Goal: Information Seeking & Learning: Learn about a topic

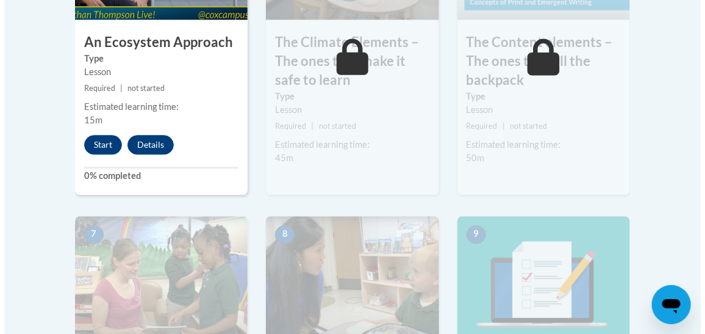
scroll to position [938, 0]
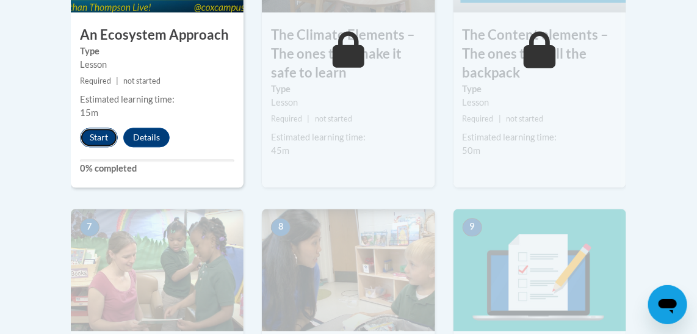
click at [106, 142] on button "Start" at bounding box center [99, 137] width 38 height 20
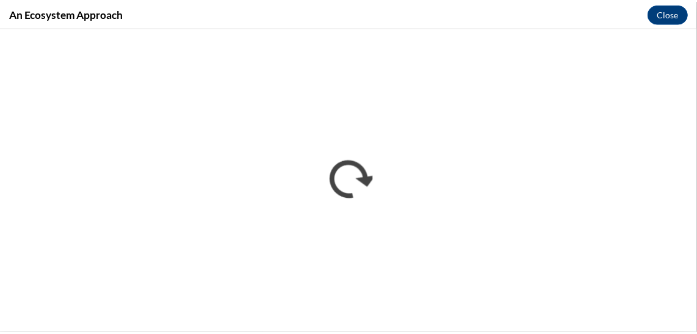
scroll to position [0, 0]
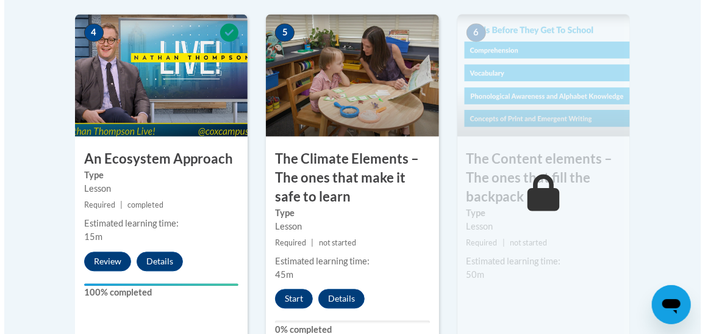
scroll to position [816, 0]
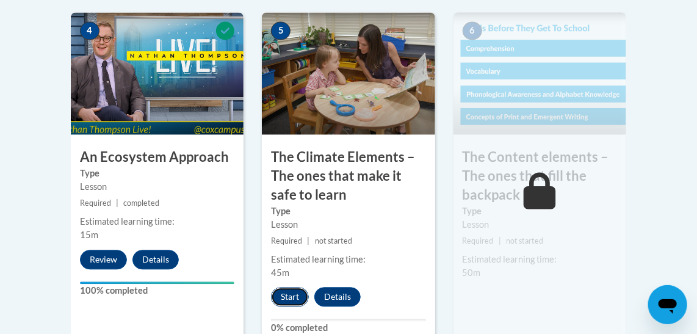
click at [283, 292] on button "Start" at bounding box center [290, 297] width 38 height 20
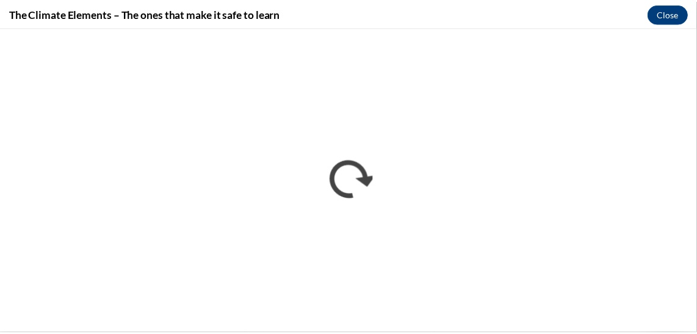
scroll to position [0, 0]
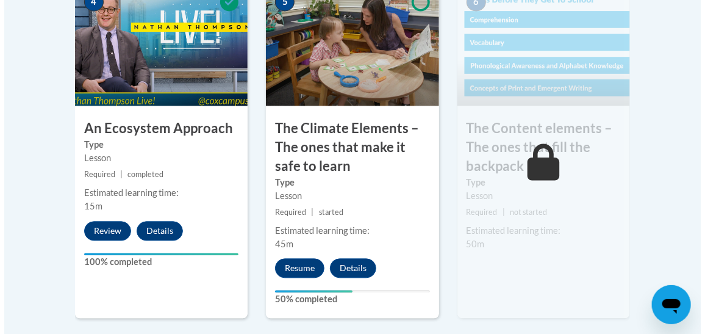
scroll to position [896, 0]
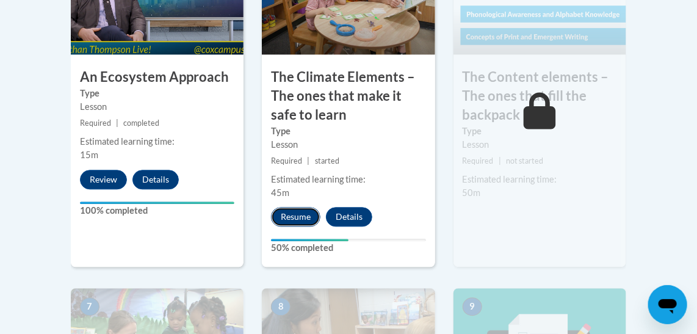
click at [309, 211] on button "Resume" at bounding box center [295, 217] width 49 height 20
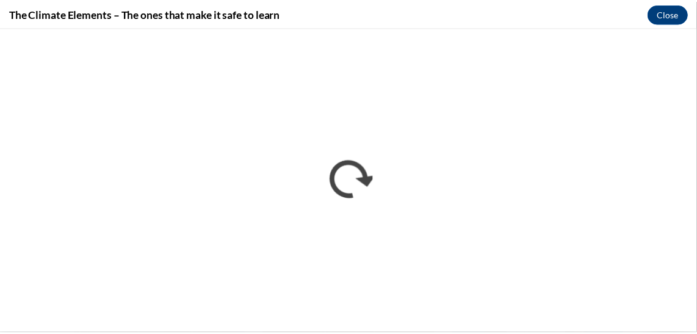
scroll to position [0, 0]
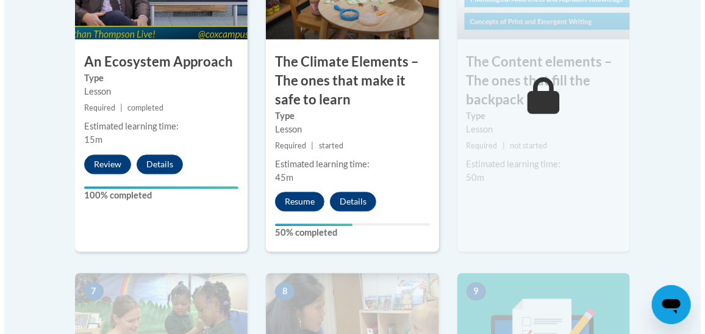
scroll to position [925, 0]
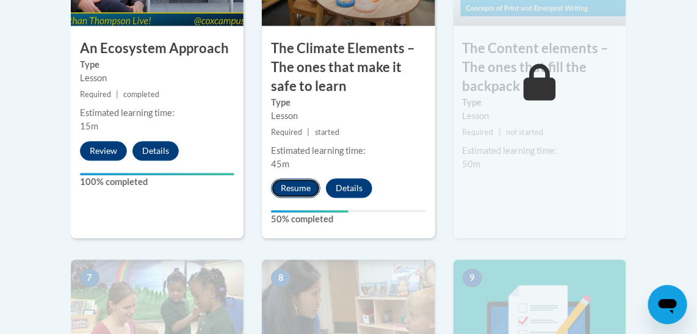
click at [287, 189] on button "Resume" at bounding box center [295, 188] width 49 height 20
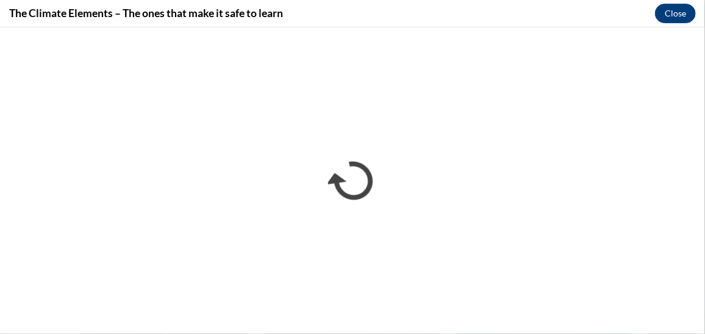
scroll to position [0, 0]
